Goal: Book appointment/travel/reservation

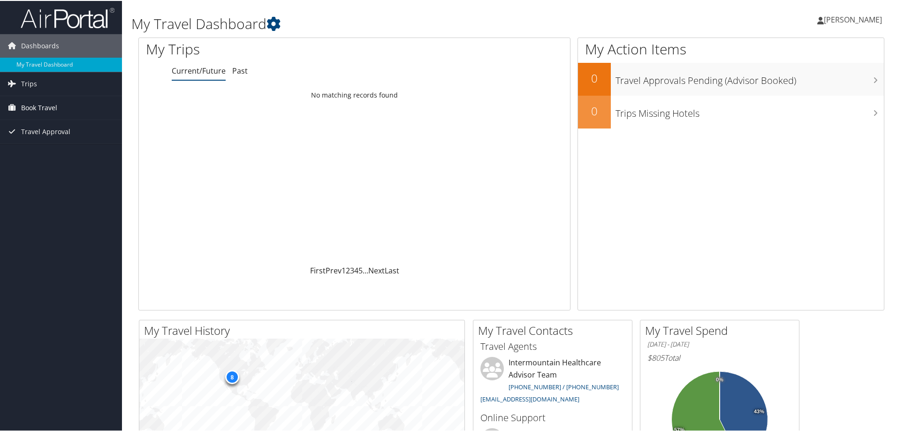
click at [38, 106] on span "Book Travel" at bounding box center [39, 106] width 36 height 23
click at [51, 137] on link "Approval Request (Beta)" at bounding box center [61, 140] width 122 height 14
click at [33, 103] on span "Book Travel" at bounding box center [39, 106] width 36 height 23
click at [43, 126] on link "Agent Booking Request" at bounding box center [61, 126] width 122 height 14
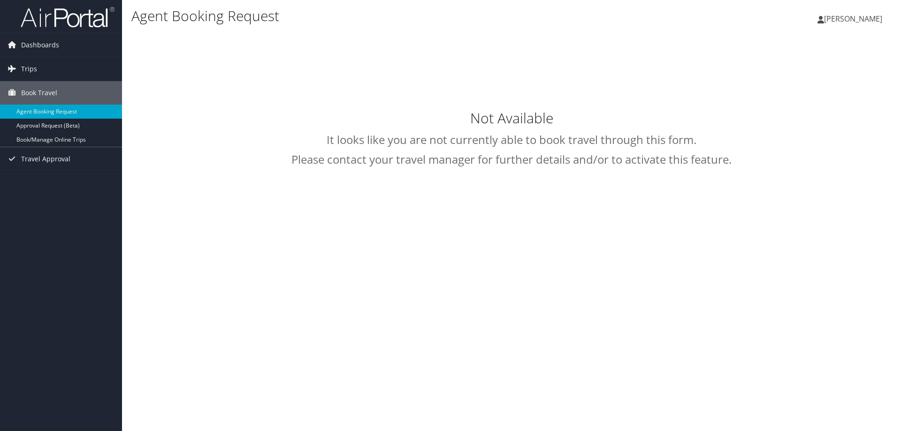
select select "intermountain@cbtravel.com"
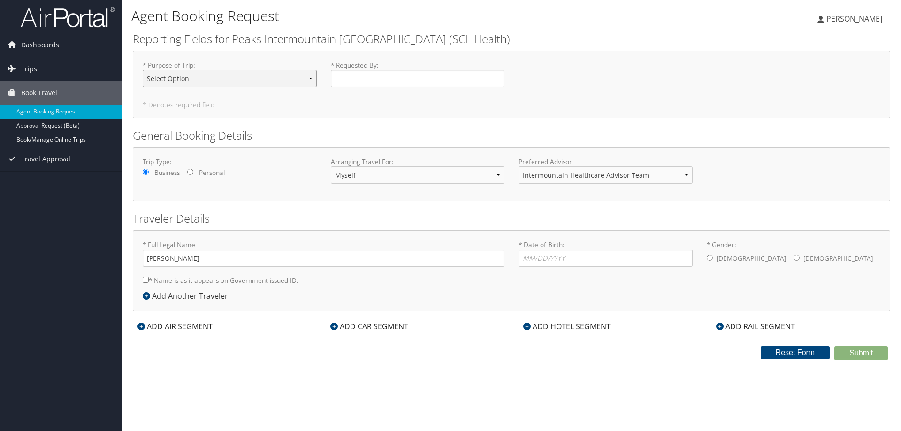
click at [307, 83] on select "Select Option 3rd Party Reimbursable Business CME Conf or Education Groups Pers…" at bounding box center [230, 78] width 174 height 17
select select "Conf or Education"
click at [143, 70] on select "Select Option 3rd Party Reimbursable Business CME Conf or Education Groups Pers…" at bounding box center [230, 78] width 174 height 17
click at [366, 82] on input "* Requested By : Required" at bounding box center [418, 78] width 174 height 17
type input "[PERSON_NAME]"
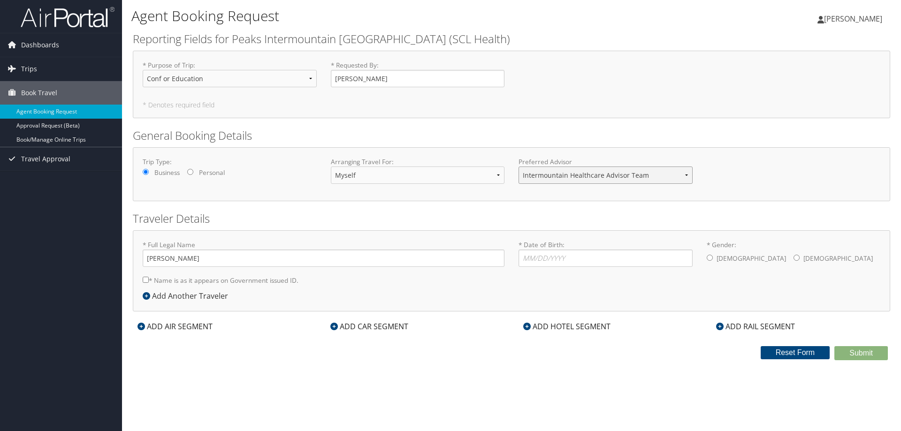
click at [690, 177] on select "Intermountain Healthcare Advisor Team" at bounding box center [605, 175] width 174 height 17
click at [540, 259] on input "* Date of Birth: Invalid Date" at bounding box center [605, 258] width 174 height 17
type input "04/30/1979"
click at [712, 257] on input "* Gender: Male Female" at bounding box center [709, 258] width 6 height 6
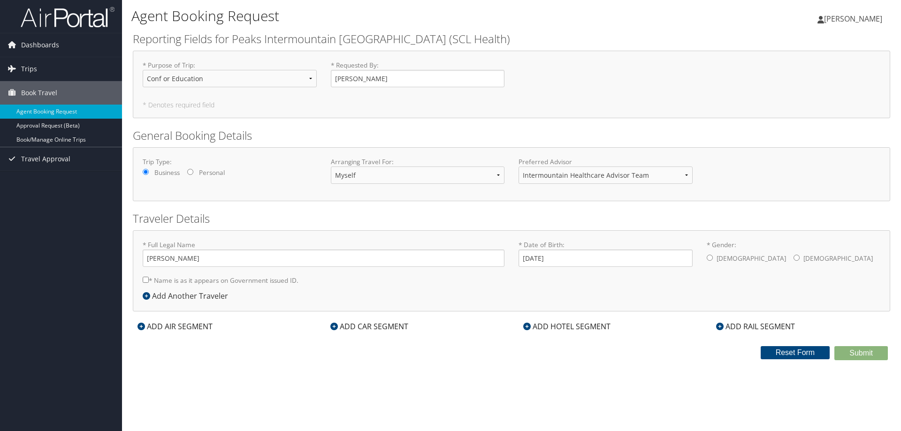
radio input "true"
click at [167, 254] on input "Dillon Stengel" at bounding box center [324, 258] width 362 height 17
type input "Dillon James Dale Stengel"
click at [144, 281] on input "* Name is as it appears on Government issued ID." at bounding box center [146, 280] width 6 height 6
checkbox input "true"
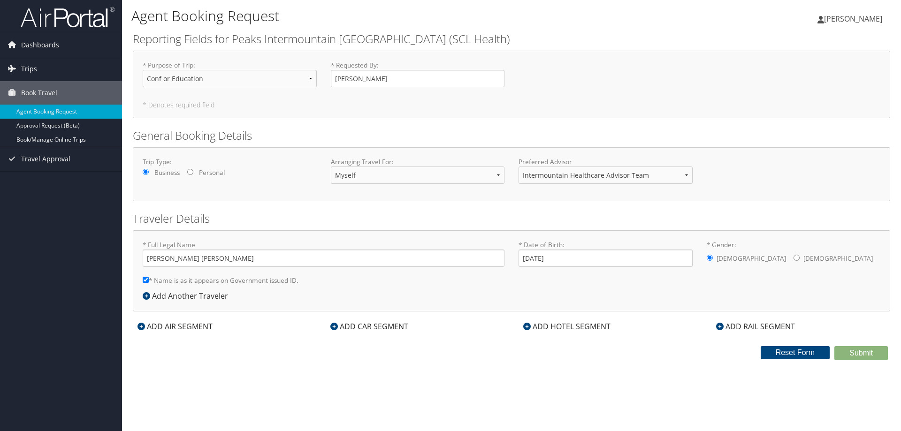
click at [141, 326] on icon at bounding box center [141, 327] width 8 height 8
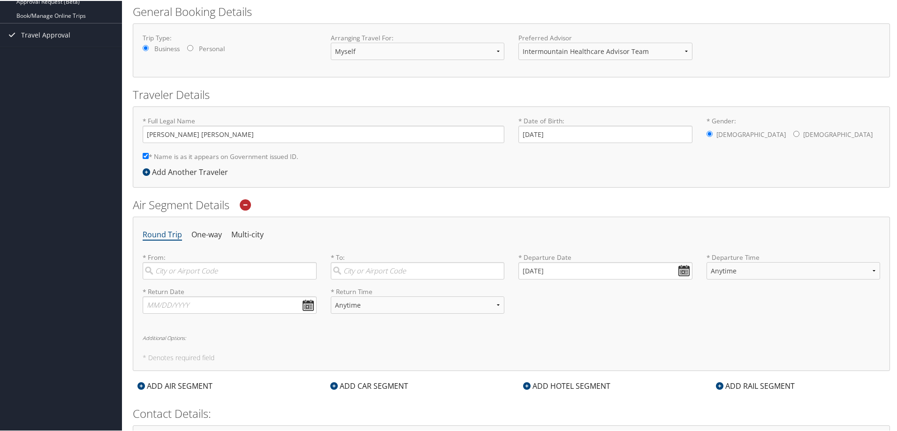
scroll to position [124, 0]
click at [169, 271] on input "search" at bounding box center [230, 270] width 174 height 17
click at [189, 345] on div "City" at bounding box center [230, 350] width 161 height 12
click at [189, 279] on input "Denver" at bounding box center [230, 270] width 174 height 17
type input "Denver (DEN CO)"
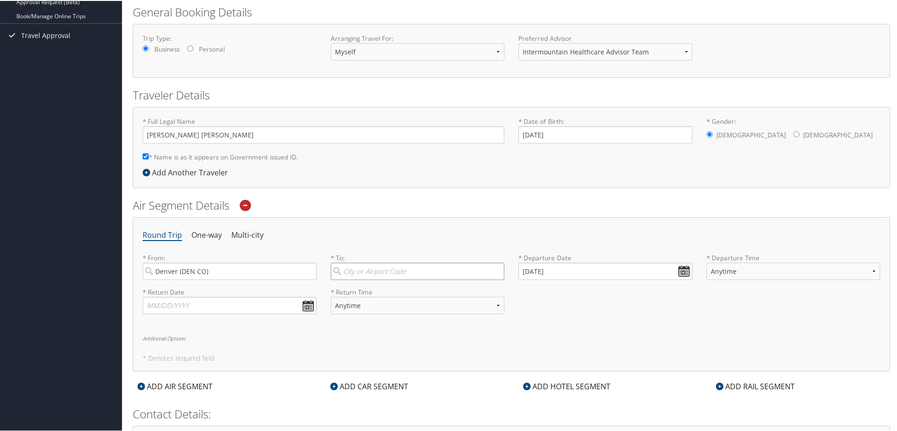
click at [477, 275] on input "search" at bounding box center [418, 270] width 174 height 17
click at [394, 285] on div "Salt Lake City (SLC Utah)" at bounding box center [418, 290] width 161 height 12
click at [394, 279] on input "Salt Lake" at bounding box center [418, 270] width 174 height 17
type input "Salt Lake City (SLC Utah)"
click at [678, 268] on input "10/13/2025" at bounding box center [605, 270] width 174 height 17
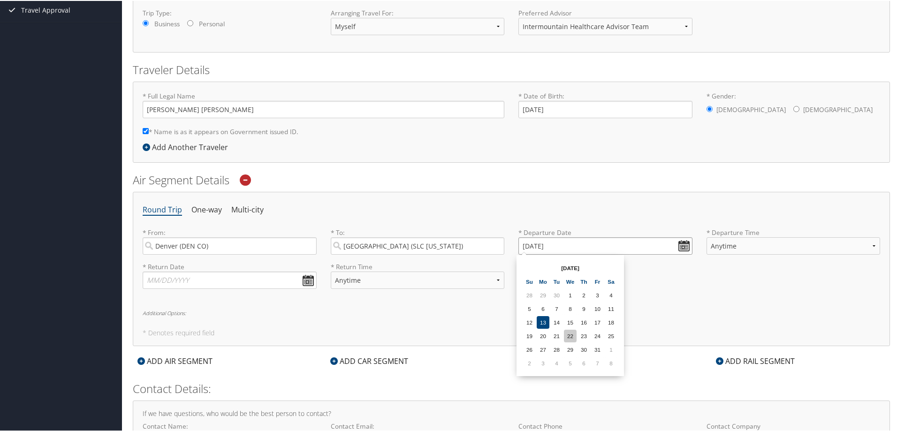
scroll to position [171, 0]
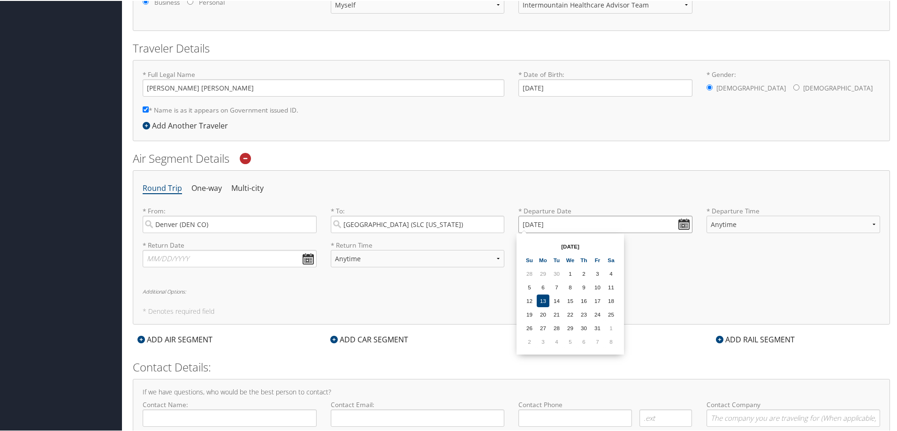
click at [682, 226] on input "10/13/2025" at bounding box center [605, 223] width 174 height 17
click at [598, 343] on td "7" at bounding box center [597, 340] width 13 height 13
click at [681, 224] on input "11/07/2025" at bounding box center [605, 223] width 174 height 17
click at [575, 245] on th "Oct 2025" at bounding box center [570, 245] width 67 height 13
click at [578, 227] on input "11/07/2025" at bounding box center [605, 223] width 174 height 17
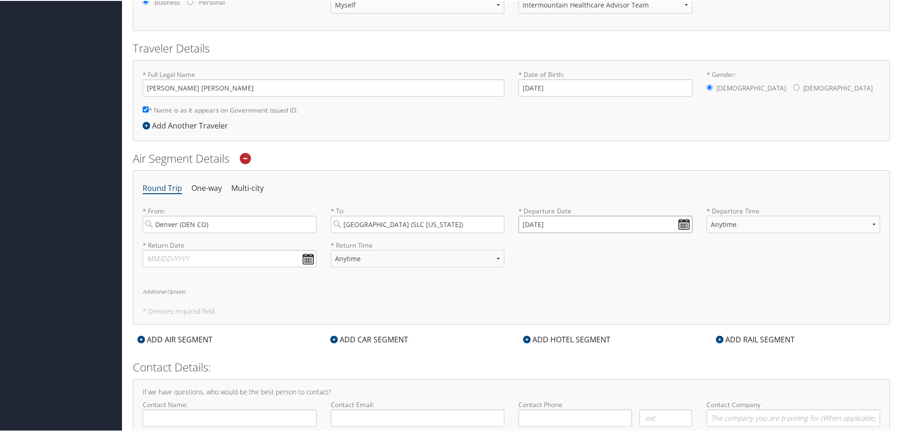
click at [539, 221] on input "11/07/2025" at bounding box center [605, 223] width 174 height 17
click at [678, 225] on input "Invalid date" at bounding box center [605, 223] width 174 height 17
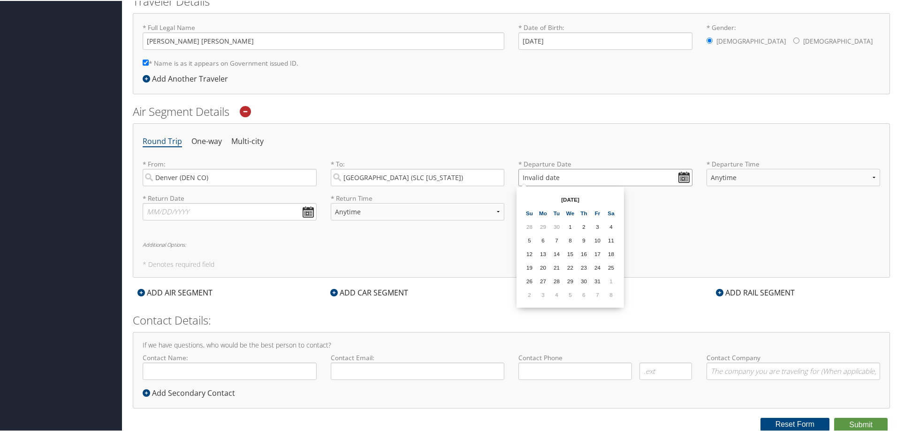
click at [683, 176] on input "Invalid date" at bounding box center [605, 176] width 174 height 17
click at [596, 293] on td "7" at bounding box center [597, 294] width 13 height 13
click at [542, 180] on input "11/07/2025" at bounding box center [605, 176] width 174 height 17
click at [536, 177] on input "11/07/2025" at bounding box center [605, 176] width 174 height 17
click at [538, 176] on input "11/07/2025" at bounding box center [605, 176] width 174 height 17
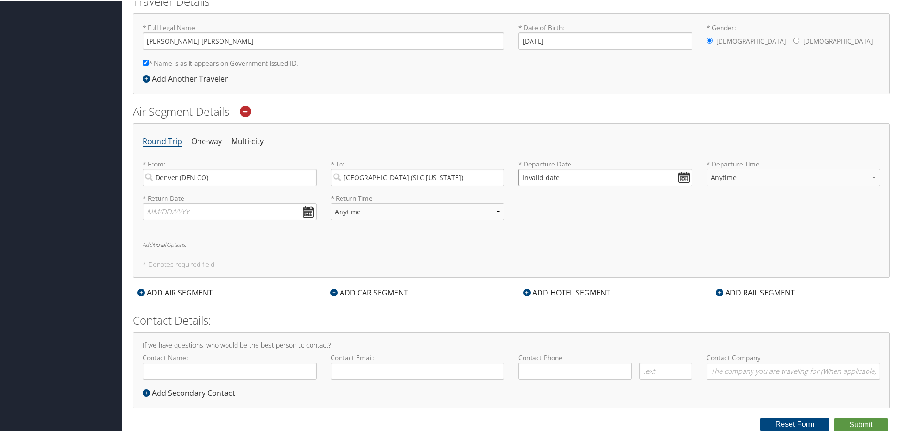
click at [680, 179] on input "Invalid date" at bounding box center [605, 176] width 174 height 17
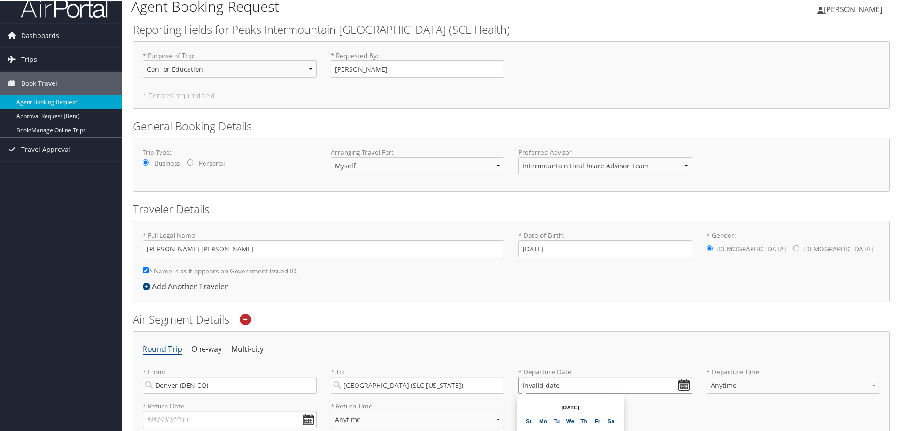
scroll to position [0, 0]
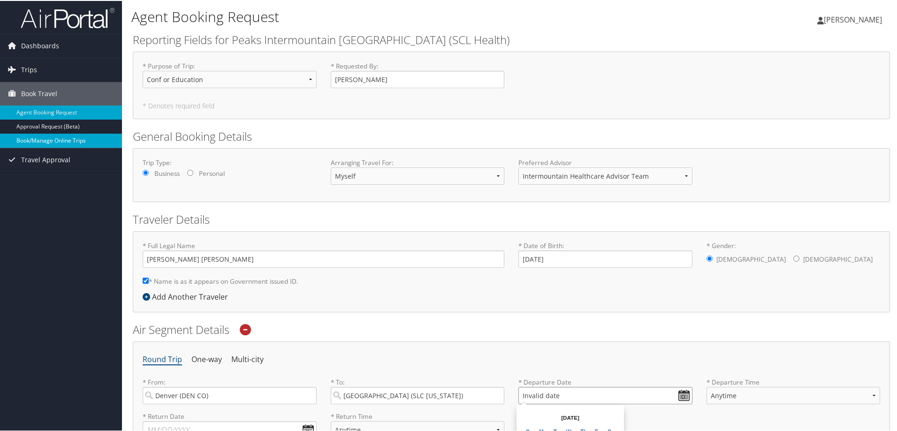
type input "Invalid date"
click at [56, 138] on link "Book/Manage Online Trips" at bounding box center [61, 140] width 122 height 14
